Goal: Transaction & Acquisition: Subscribe to service/newsletter

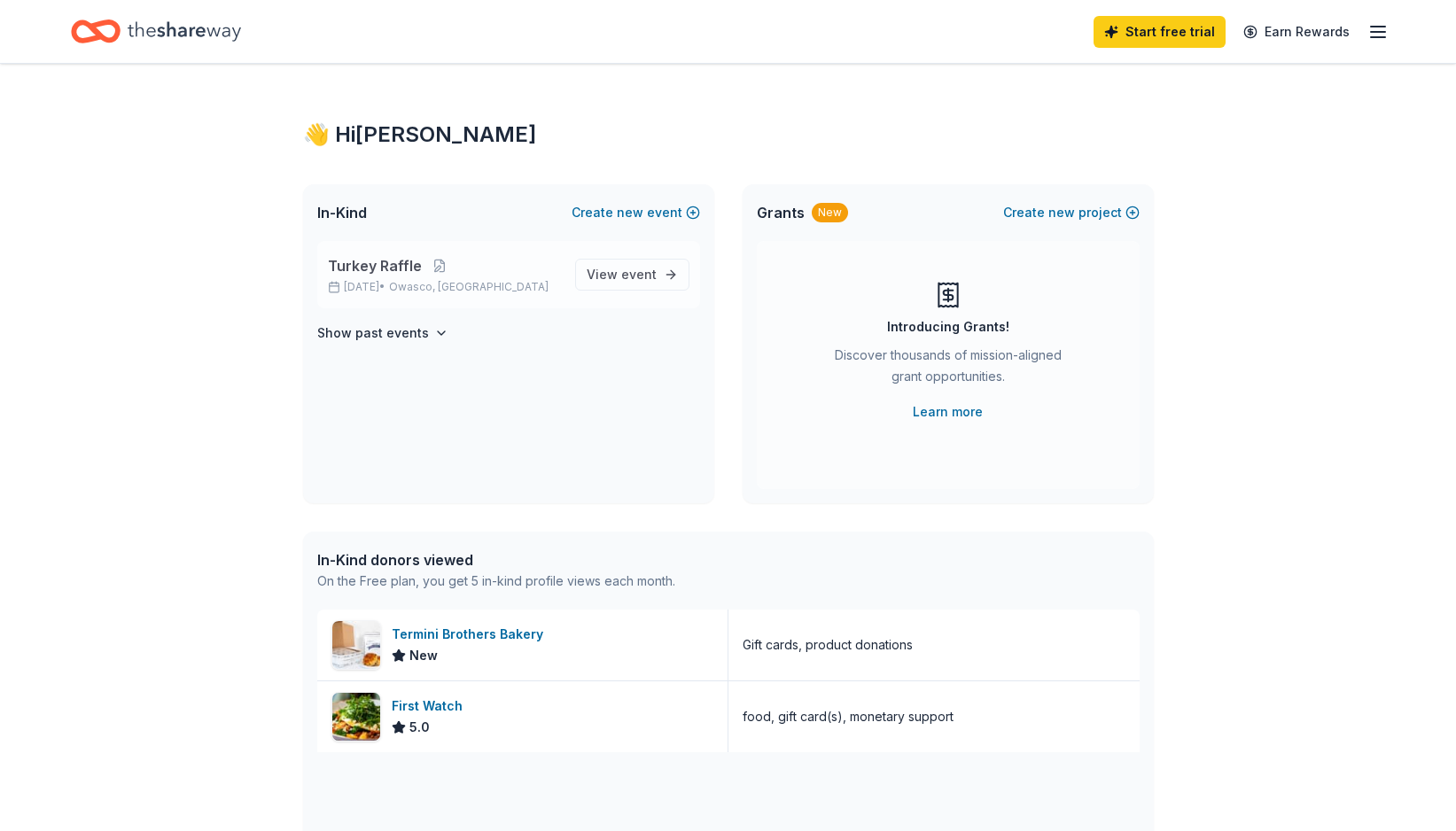
drag, startPoint x: 491, startPoint y: 269, endPoint x: 478, endPoint y: 273, distance: 13.6
click at [478, 273] on p "Turkey Raffle" at bounding box center [444, 265] width 233 height 21
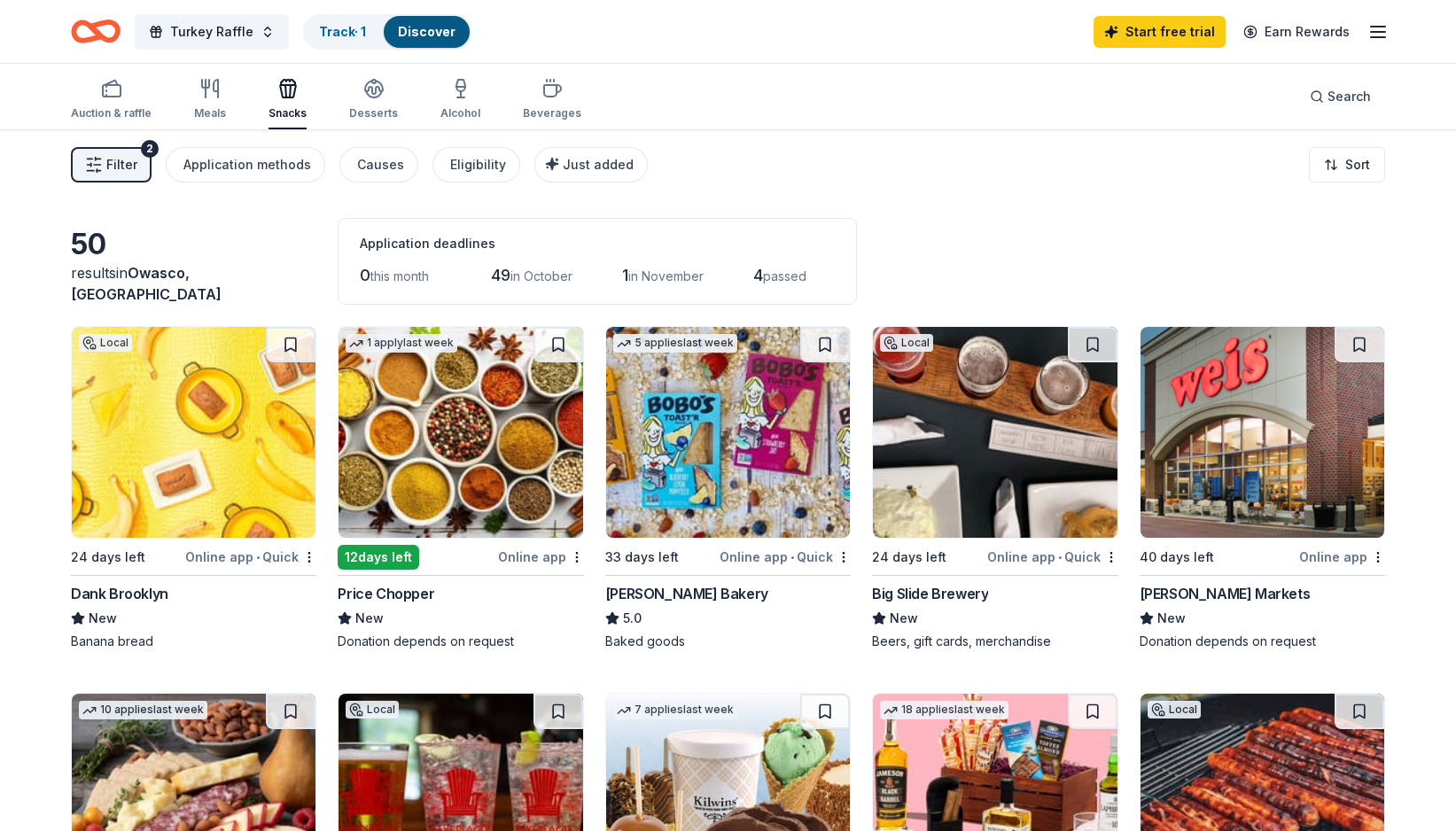
click at [103, 163] on button "Filter 2" at bounding box center [111, 165] width 81 height 35
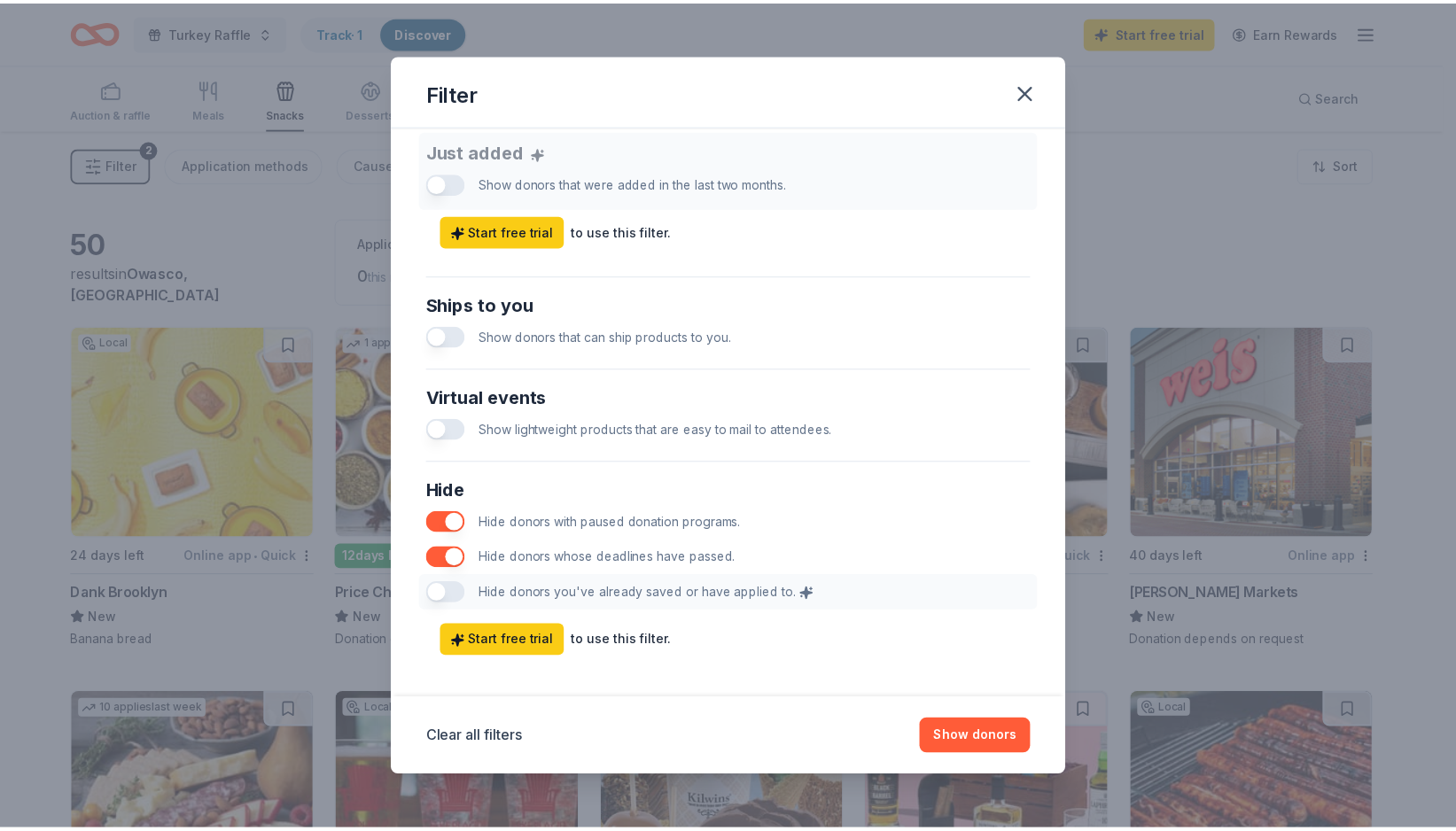
scroll to position [709, 0]
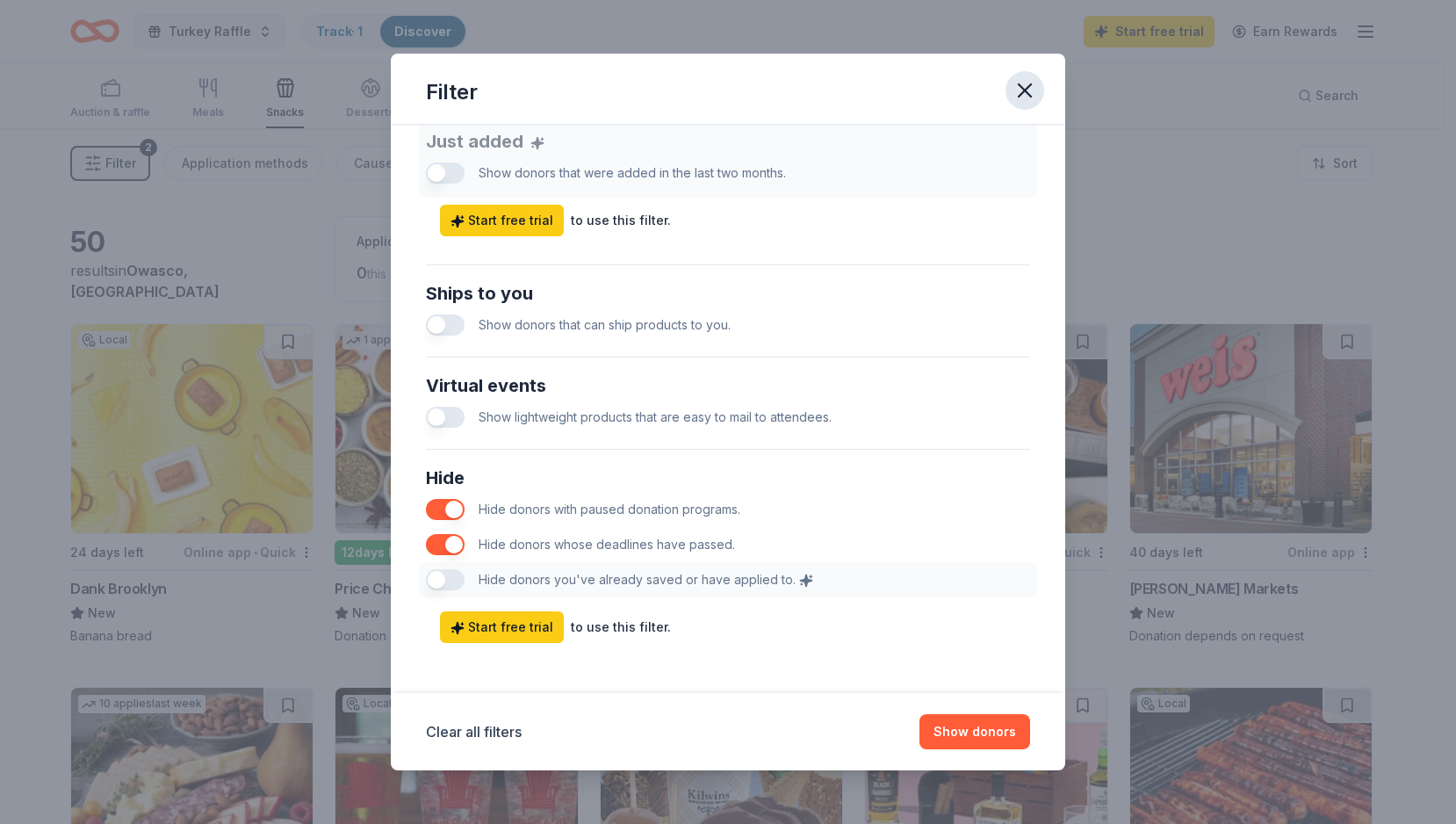
click at [1016, 88] on icon "button" at bounding box center [1024, 90] width 24 height 24
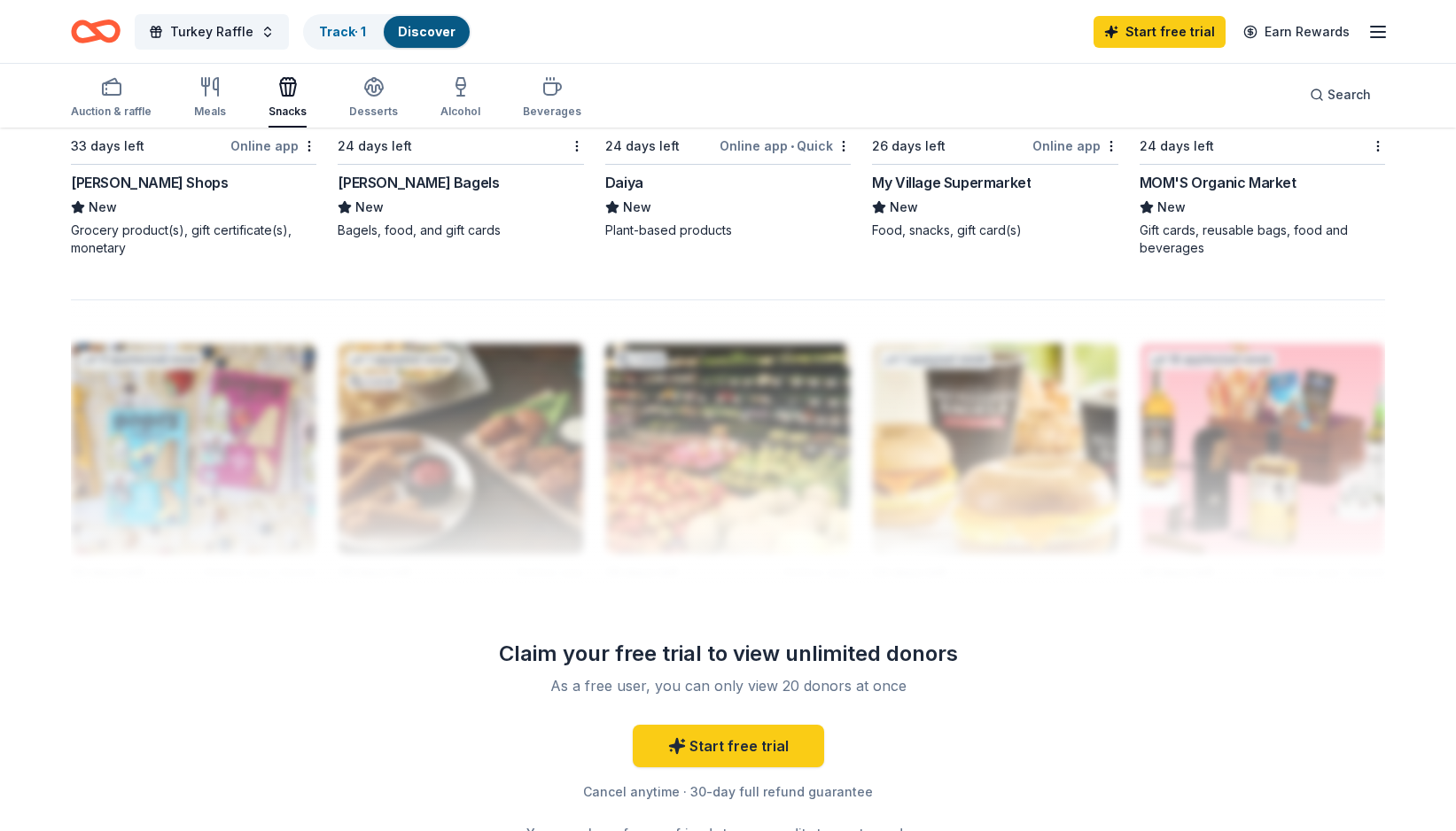
scroll to position [1595, 0]
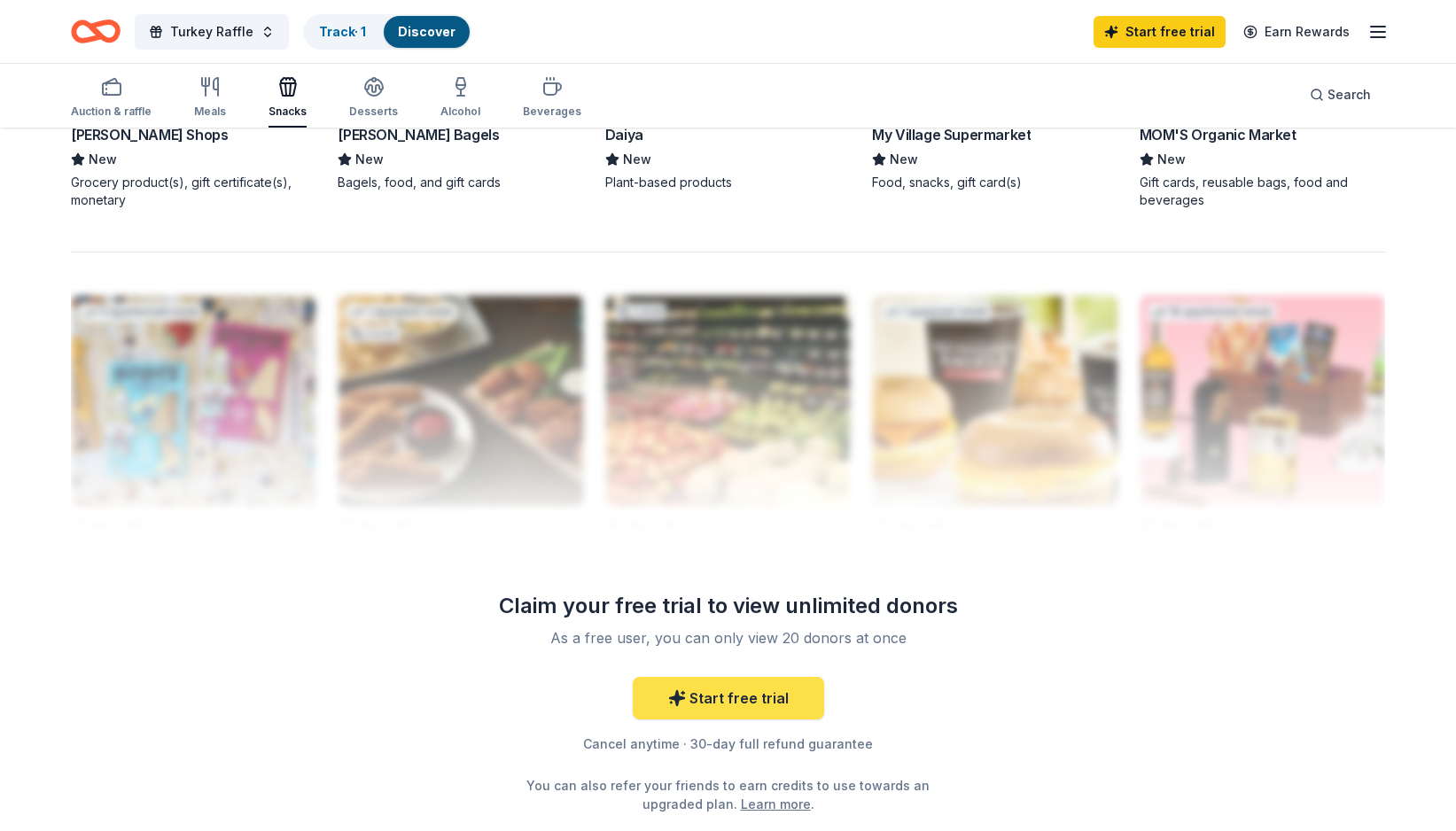
click at [743, 687] on link "Start free trial" at bounding box center [728, 698] width 191 height 43
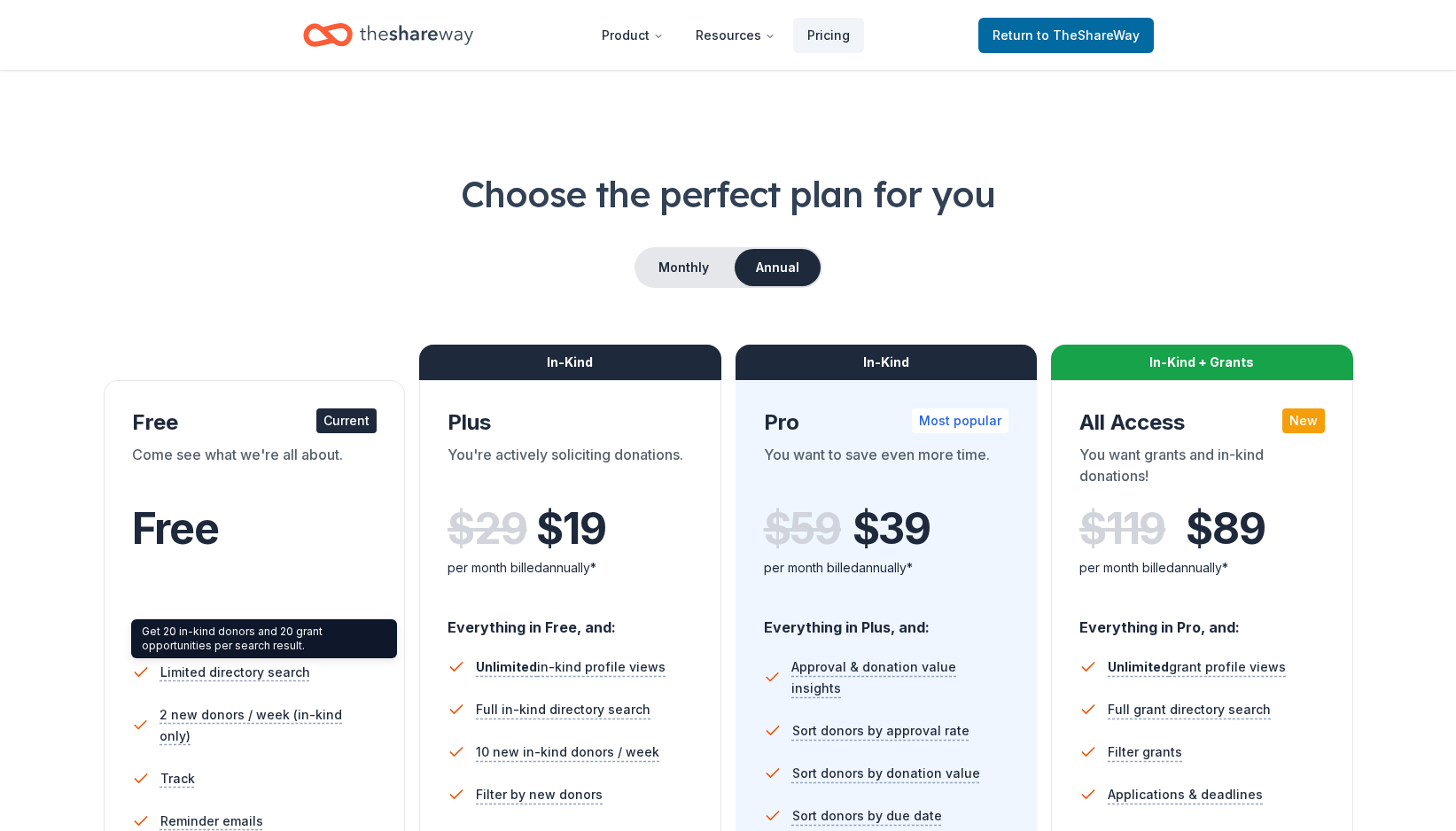
click at [238, 643] on div "Get 20 in-kind donors and 20 grant opportunities per search result. Get 20 in-k…" at bounding box center [264, 638] width 266 height 39
click at [262, 577] on div "Free" at bounding box center [255, 552] width 246 height 97
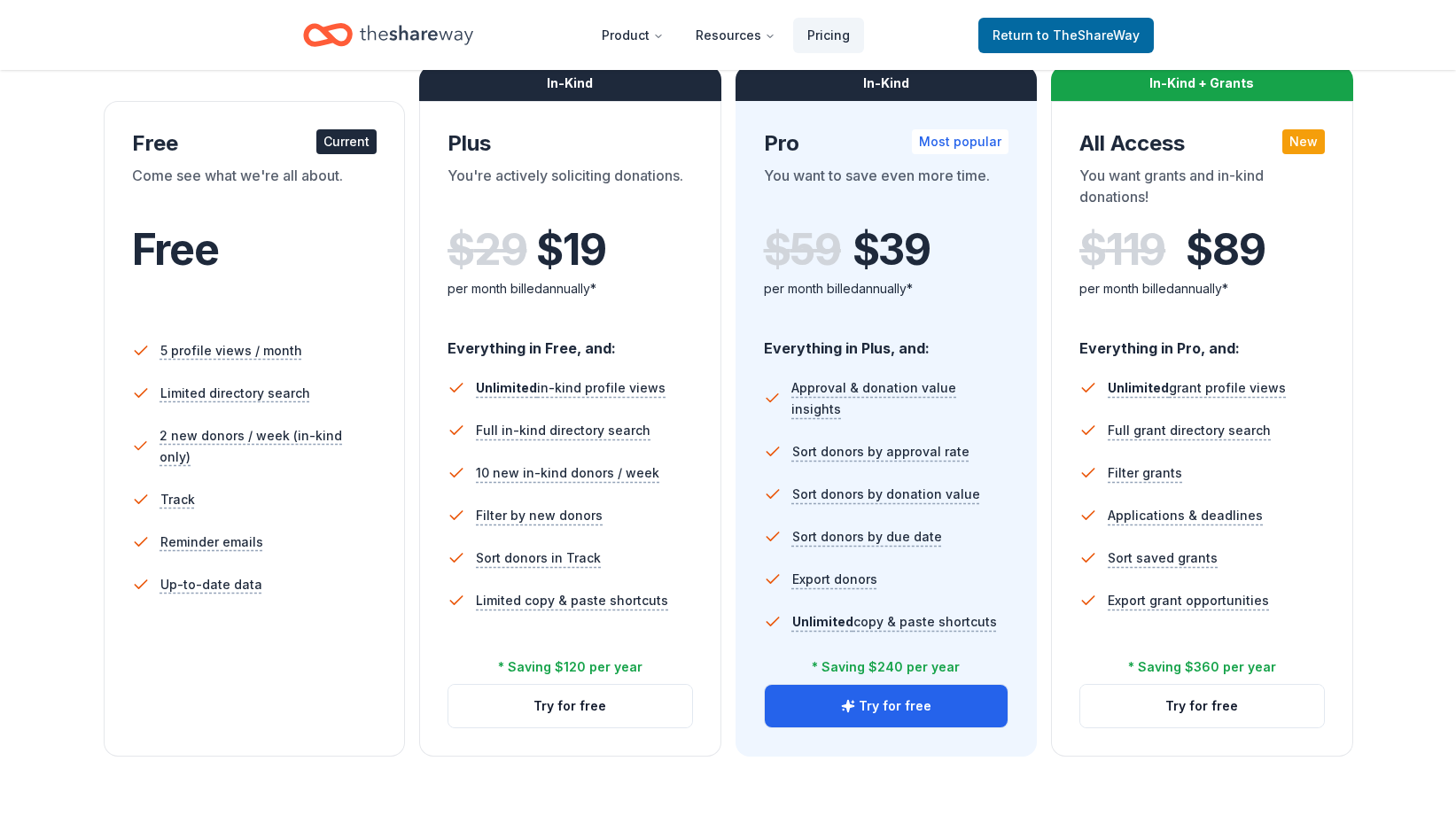
scroll to position [266, 0]
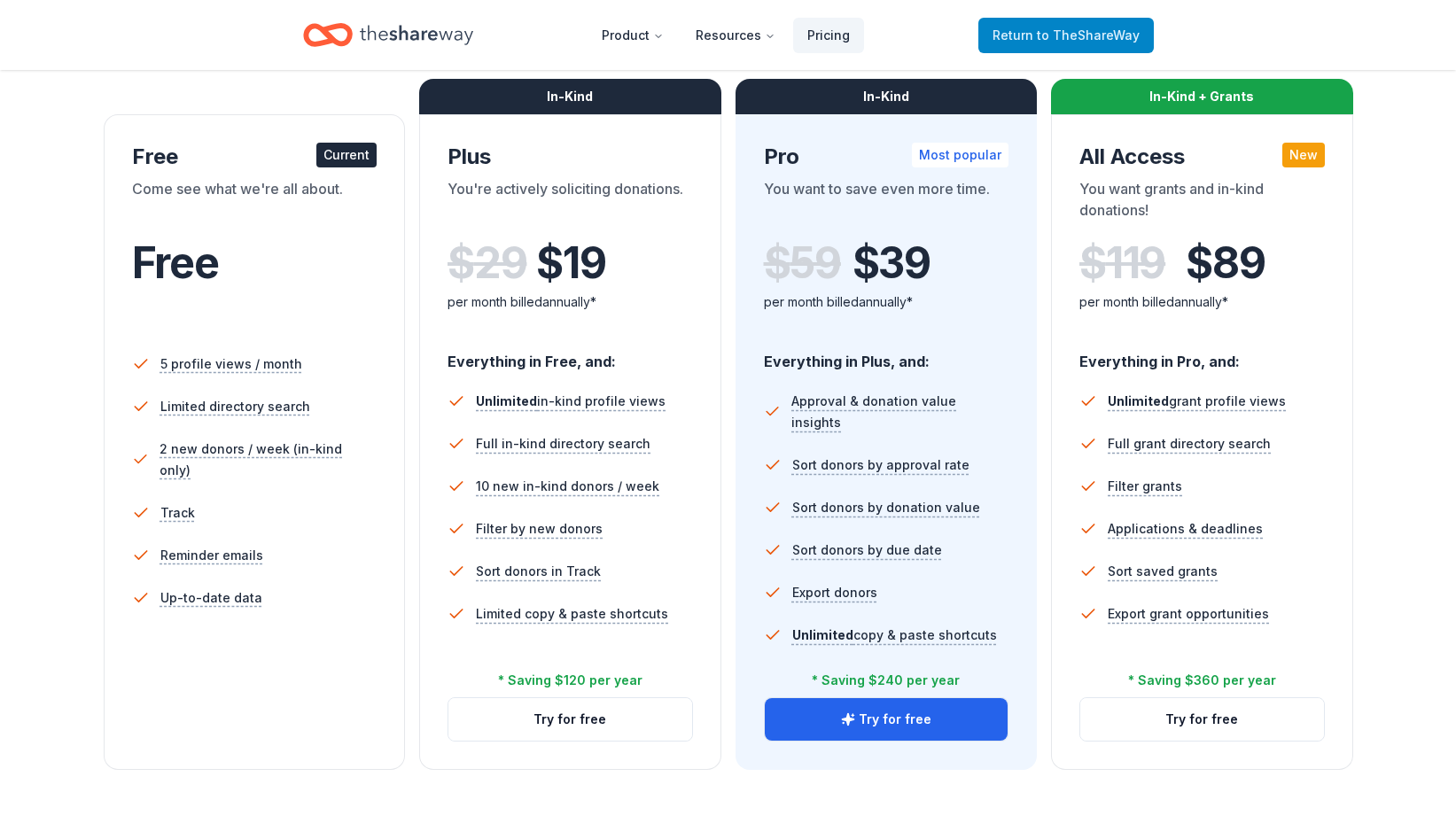
click at [1035, 34] on span "Return to TheShareWay" at bounding box center [1066, 35] width 148 height 21
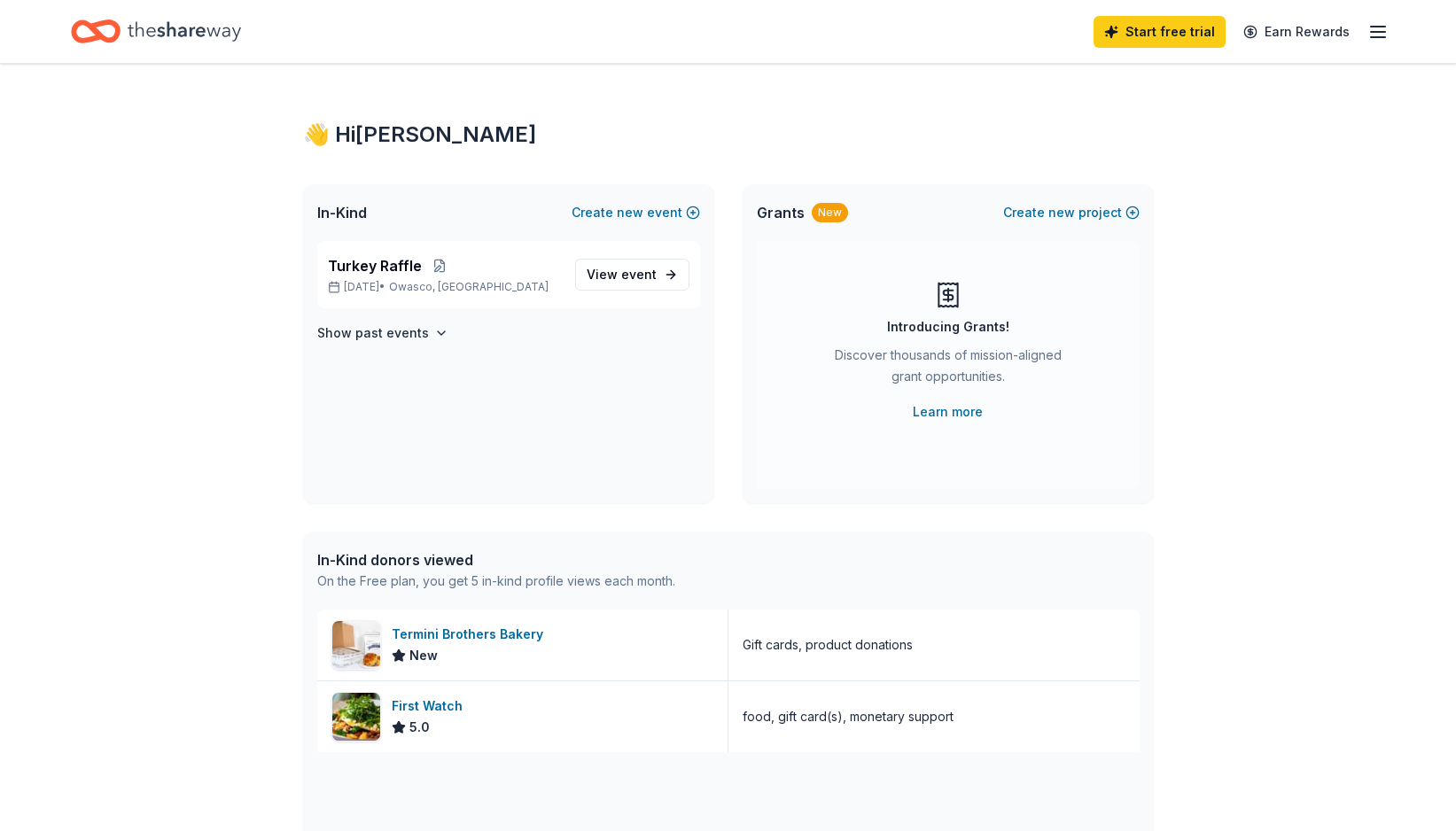
click at [1392, 24] on div "Start free trial Earn Rewards" at bounding box center [728, 31] width 1456 height 63
click at [1387, 27] on icon "button" at bounding box center [1378, 31] width 21 height 21
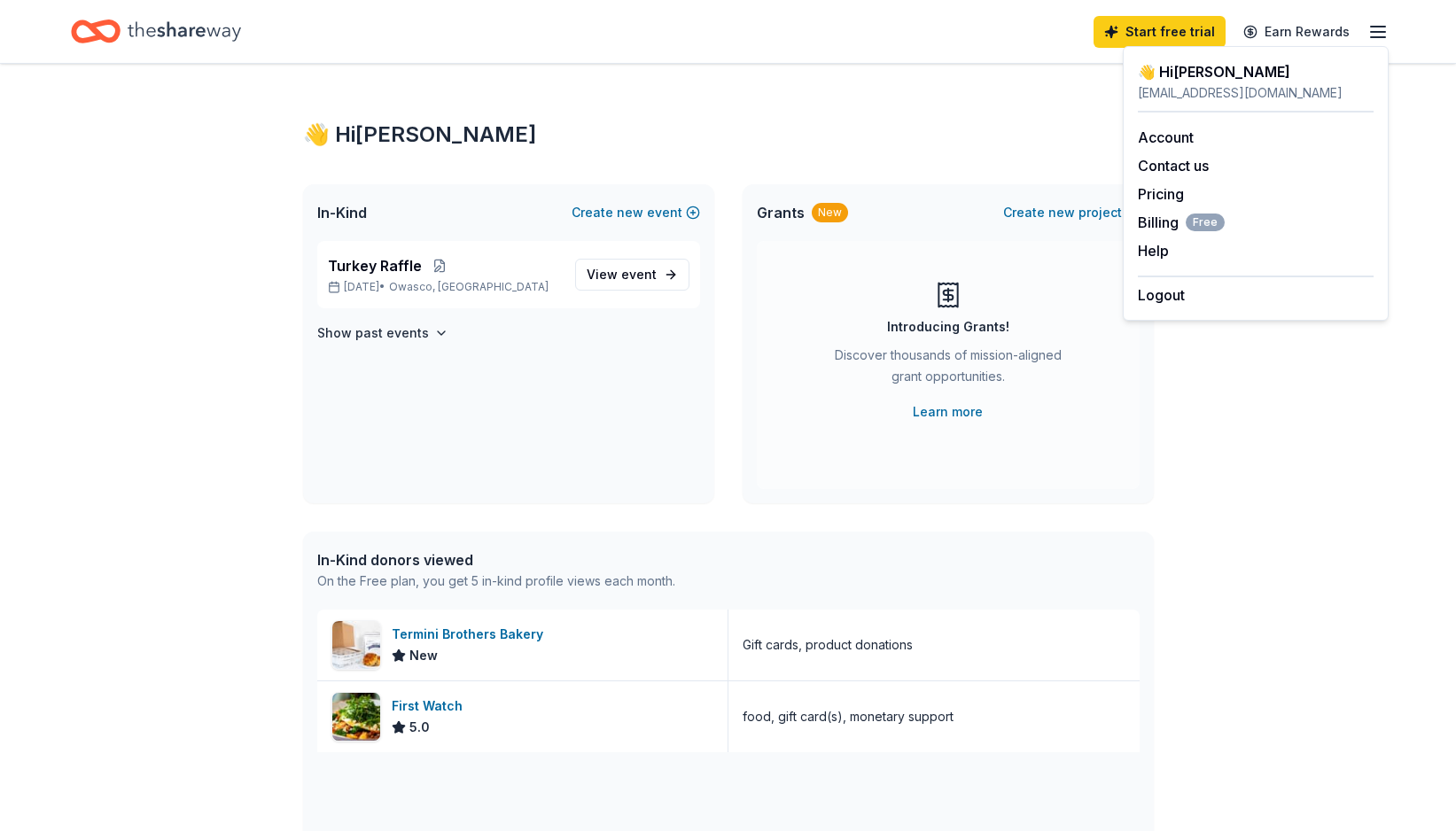
click at [348, 212] on span "In-Kind" at bounding box center [341, 212] width 50 height 21
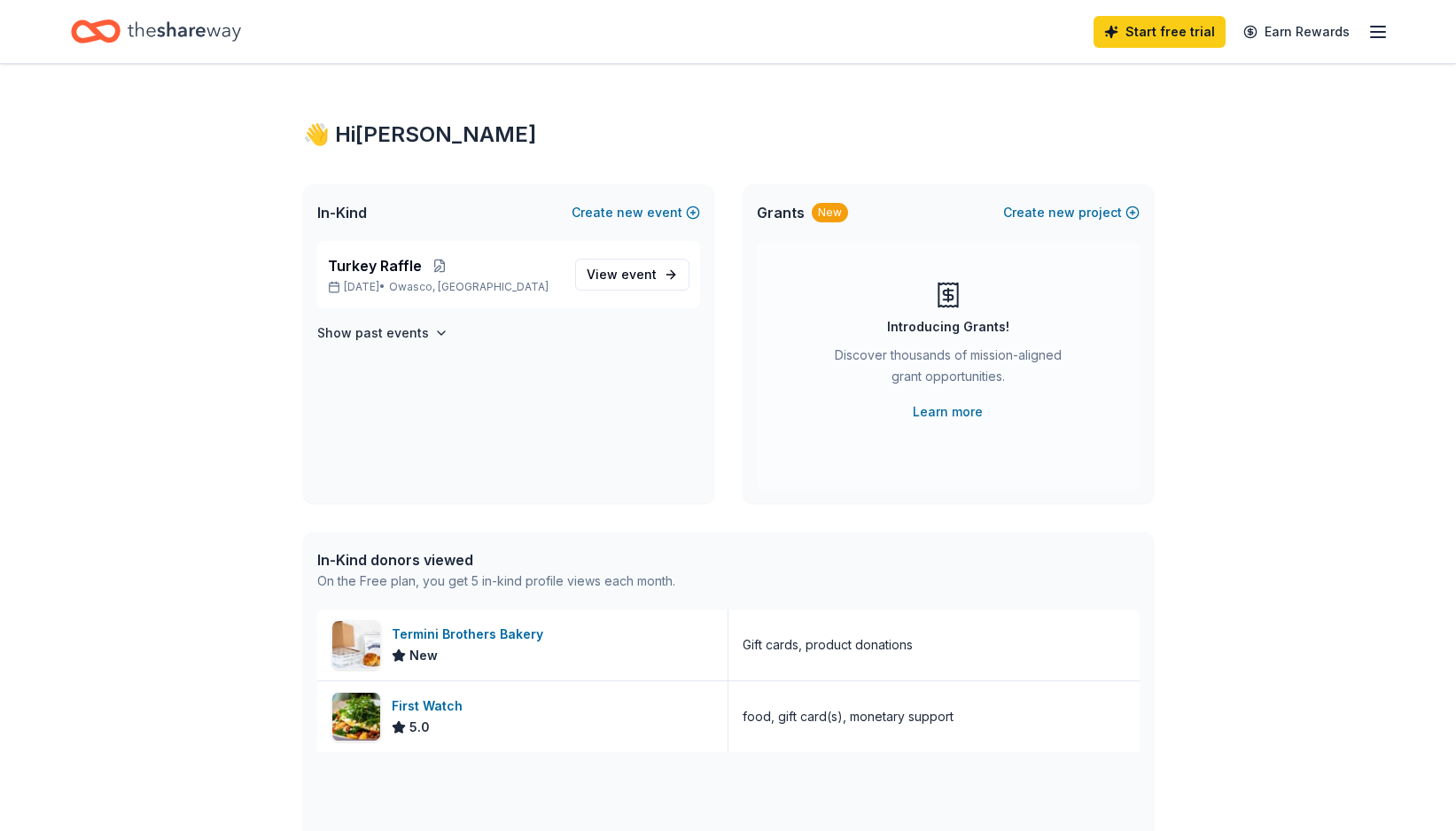
click at [828, 213] on div "New" at bounding box center [830, 212] width 36 height 19
click at [922, 405] on link "Learn more" at bounding box center [947, 411] width 70 height 21
